Goal: Task Accomplishment & Management: Use online tool/utility

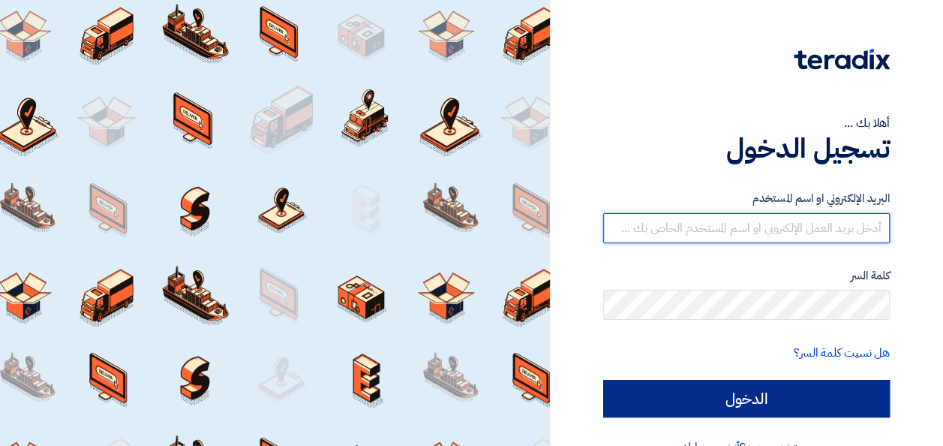
type input "[EMAIL_ADDRESS][DOMAIN_NAME]"
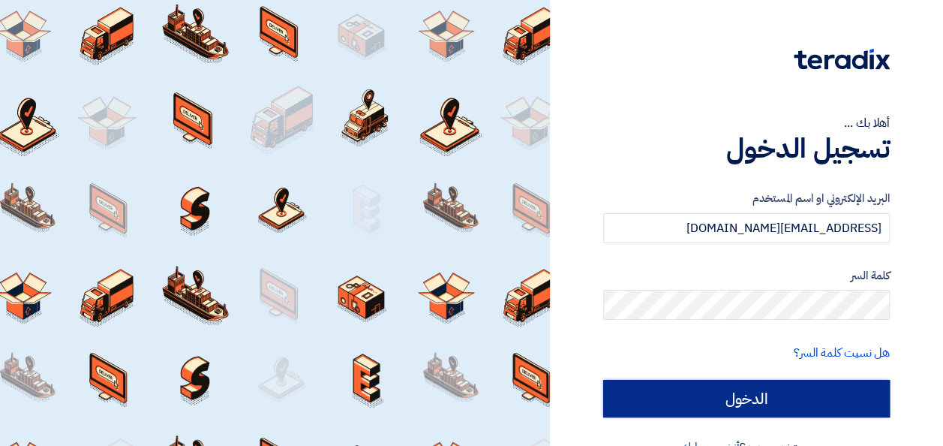
click at [748, 399] on input "الدخول" at bounding box center [746, 399] width 287 height 38
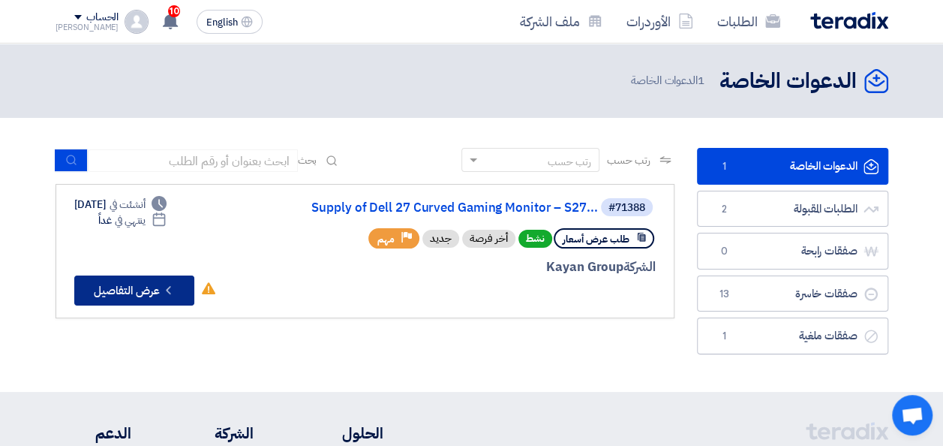
click at [137, 291] on button "Check details عرض التفاصيل" at bounding box center [134, 290] width 120 height 30
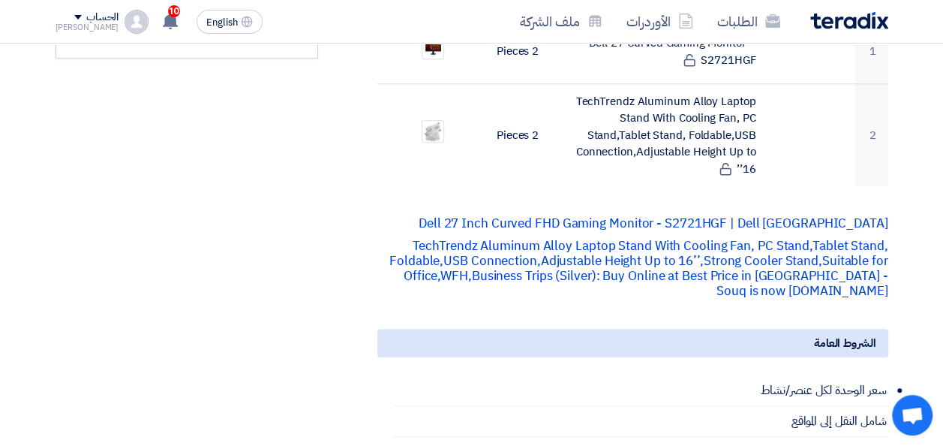
scroll to position [525, 0]
